Goal: Transaction & Acquisition: Purchase product/service

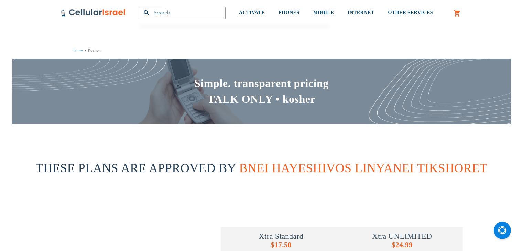
scroll to position [196, 0]
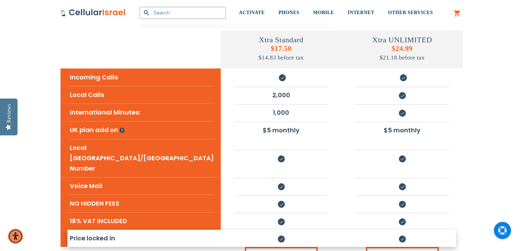
click at [411, 241] on div "Xtra Standard $17.50 $14.83 before tax Xtra UNLIMITED $24.99 $21.18 before tax …" at bounding box center [261, 134] width 513 height 307
click at [407, 247] on link "Choose plan" at bounding box center [402, 254] width 73 height 14
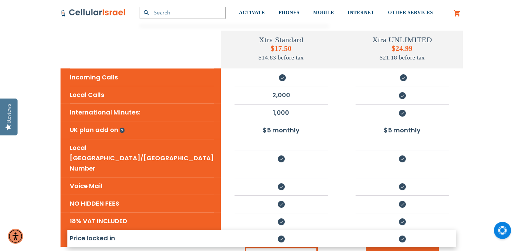
click at [407, 247] on link "Choose plan" at bounding box center [402, 254] width 73 height 14
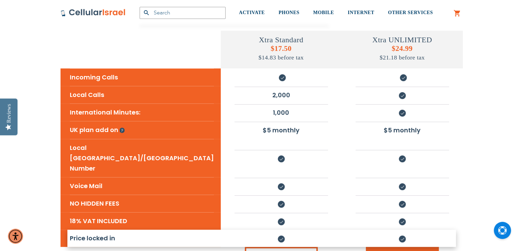
click at [407, 247] on link "Choose plan" at bounding box center [402, 254] width 73 height 14
